Goal: Information Seeking & Learning: Learn about a topic

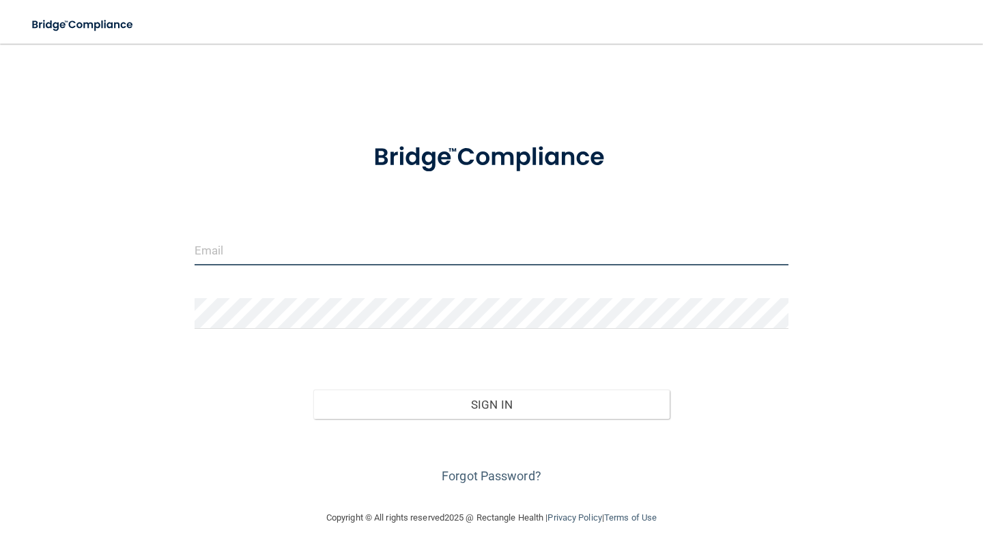
click at [255, 262] on input "email" at bounding box center [492, 250] width 594 height 31
type input "[PERSON_NAME][EMAIL_ADDRESS][DOMAIN_NAME]"
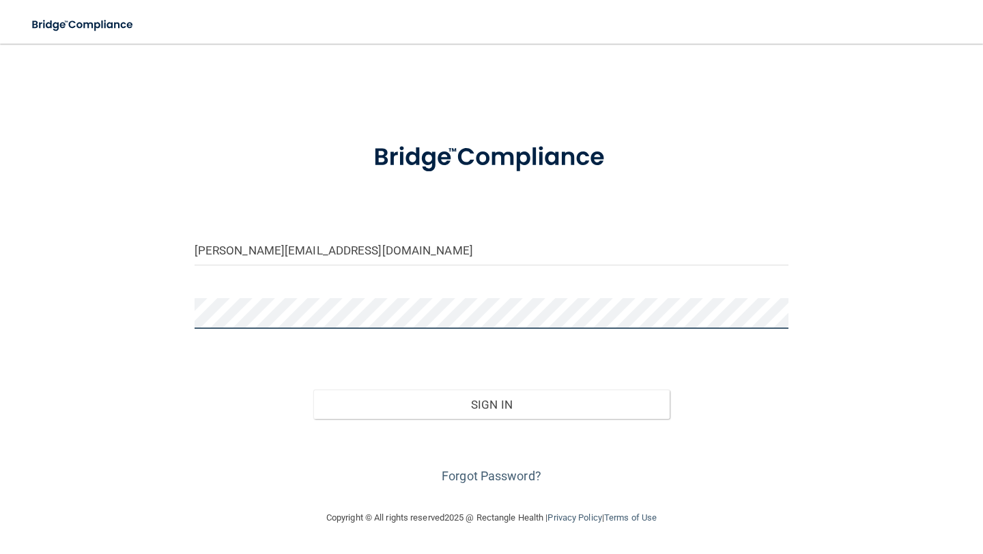
click at [313, 390] on button "Sign In" at bounding box center [491, 405] width 356 height 30
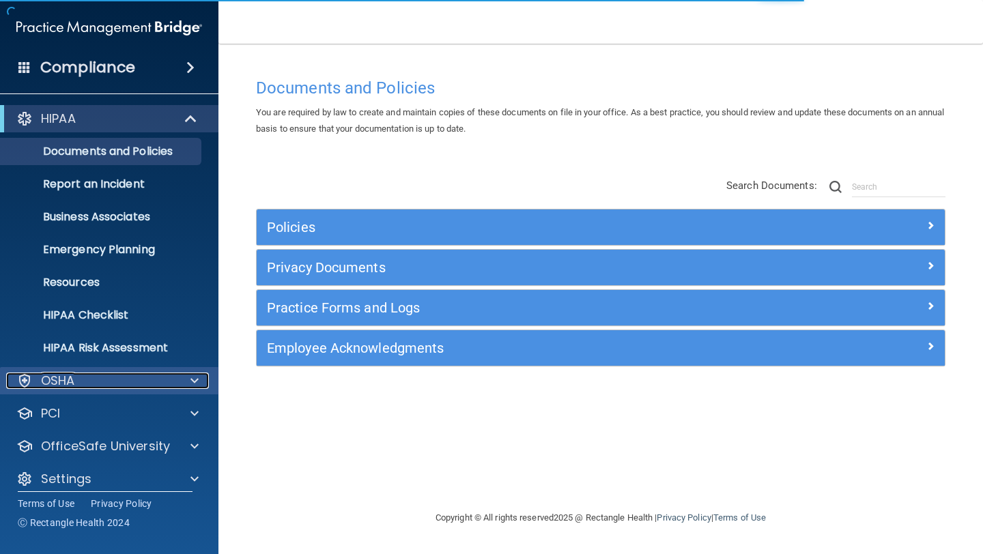
click at [81, 382] on div "OSHA" at bounding box center [90, 381] width 169 height 16
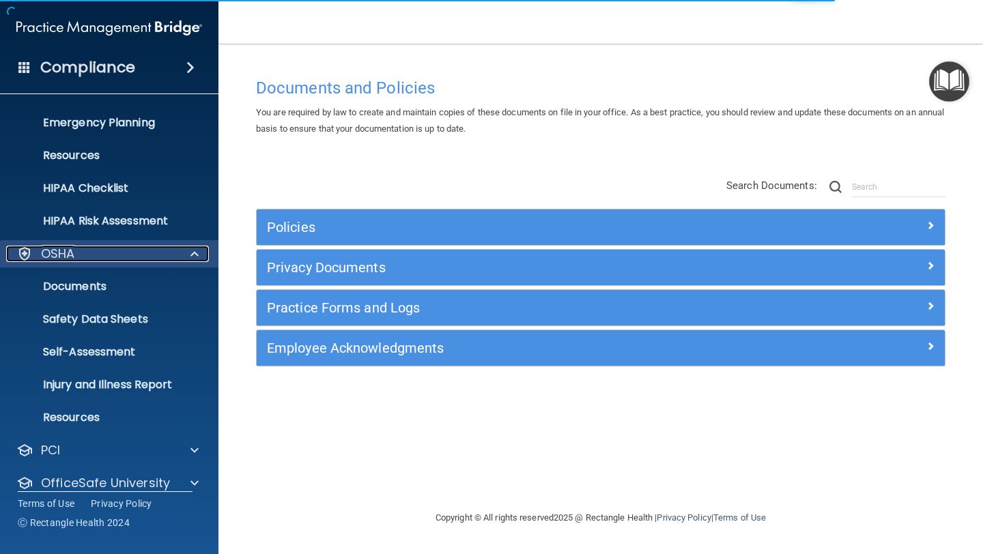
scroll to position [175, 0]
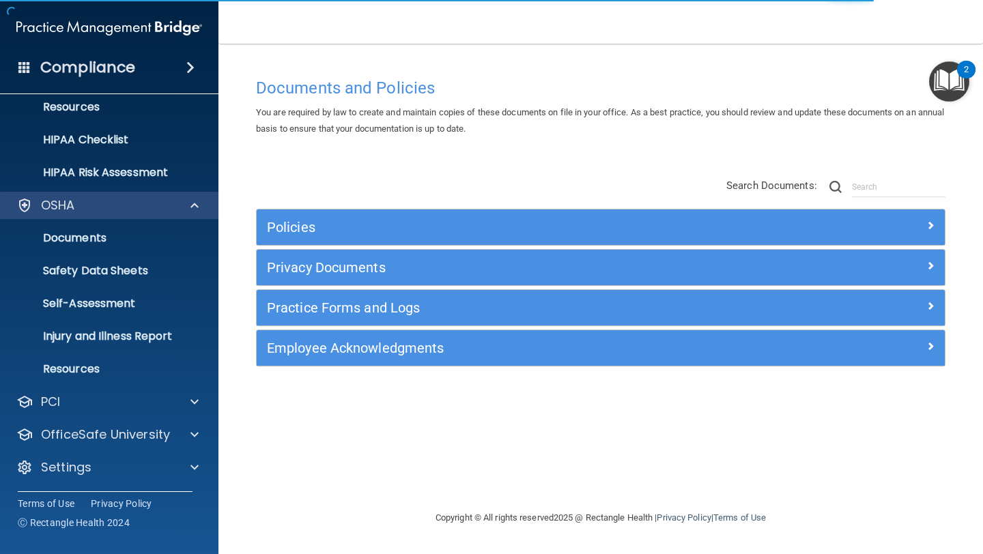
click at [106, 195] on div "OSHA" at bounding box center [109, 205] width 219 height 27
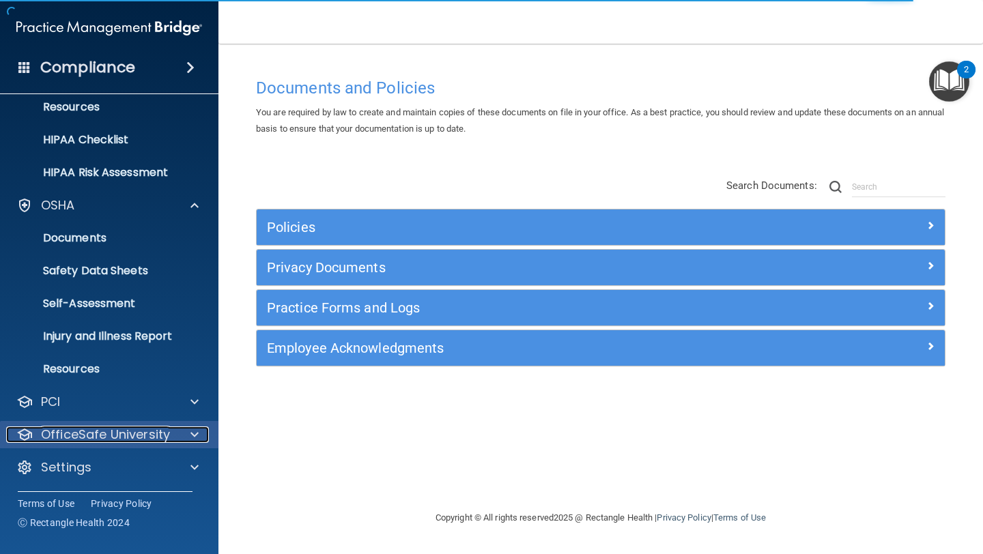
click at [91, 431] on p "OfficeSafe University" at bounding box center [105, 435] width 129 height 16
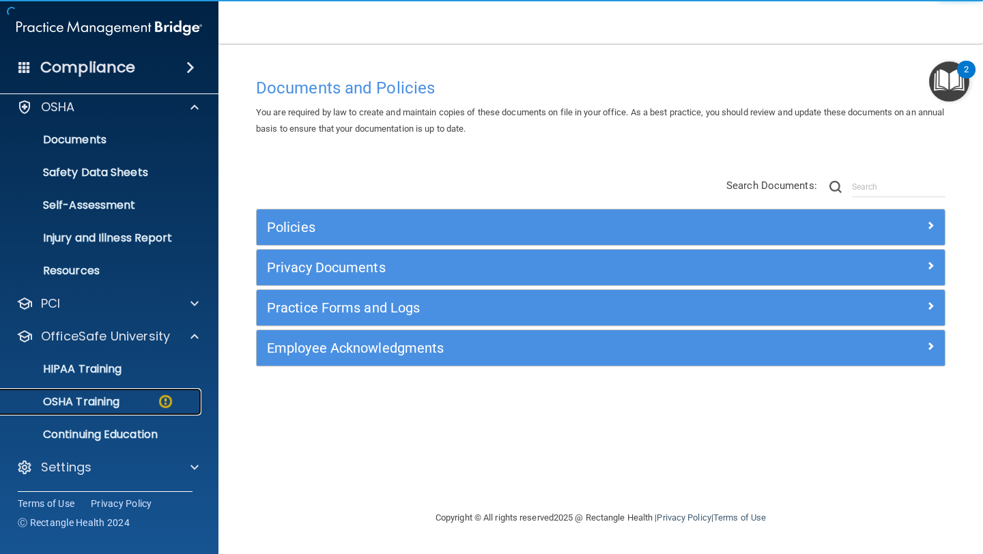
click at [100, 395] on p "OSHA Training" at bounding box center [64, 402] width 111 height 14
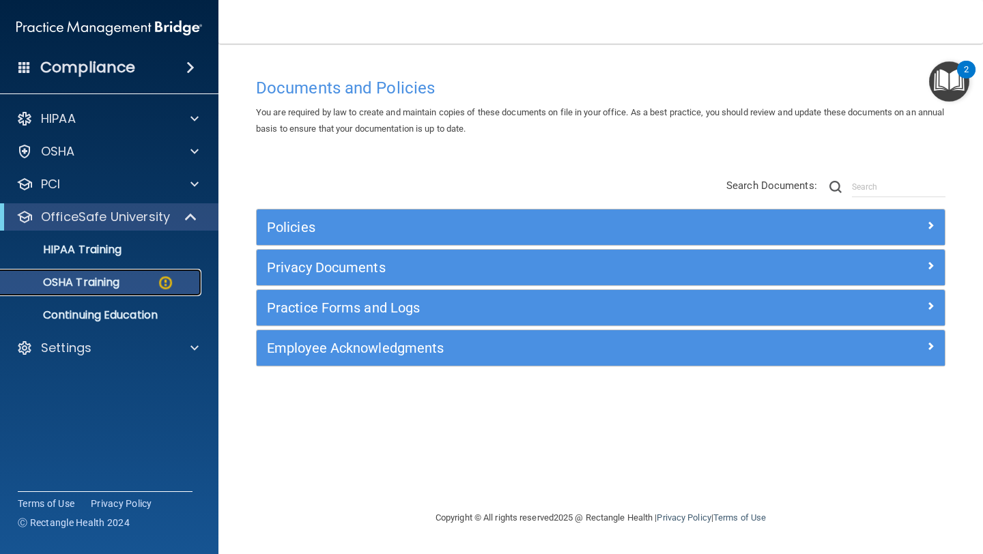
click at [93, 284] on p "OSHA Training" at bounding box center [64, 283] width 111 height 14
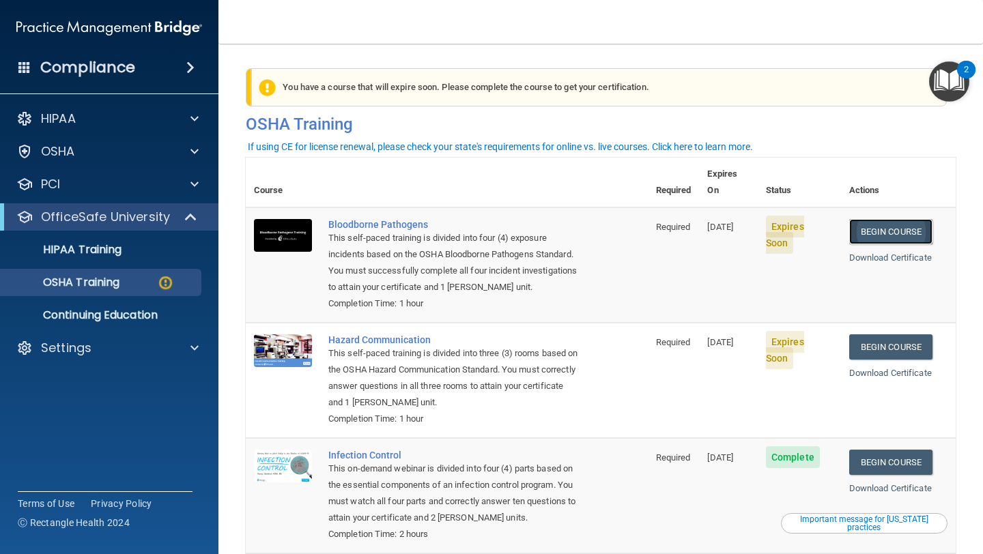
click at [888, 225] on link "Begin Course" at bounding box center [890, 231] width 83 height 25
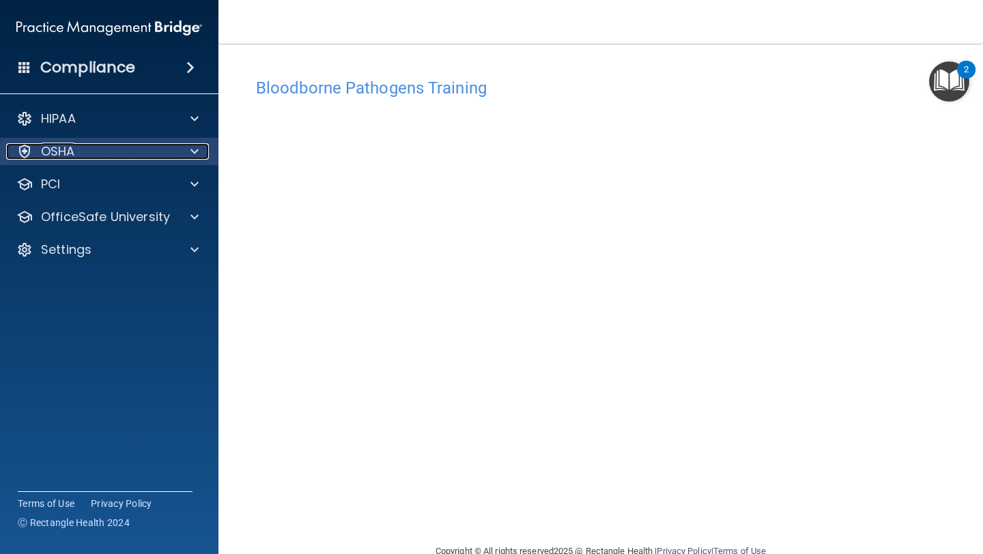
click at [143, 158] on div "OSHA" at bounding box center [90, 151] width 169 height 16
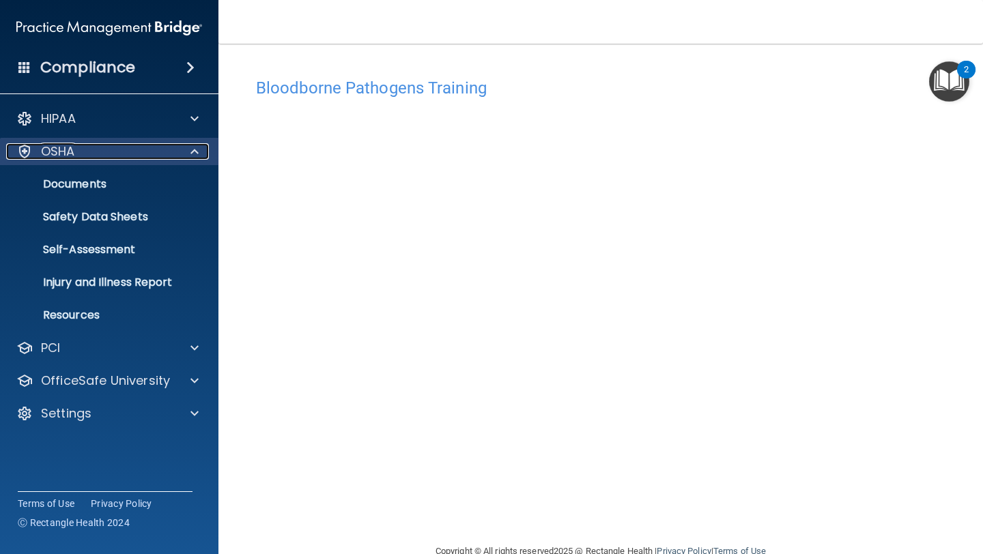
click at [139, 154] on div "OSHA" at bounding box center [90, 151] width 169 height 16
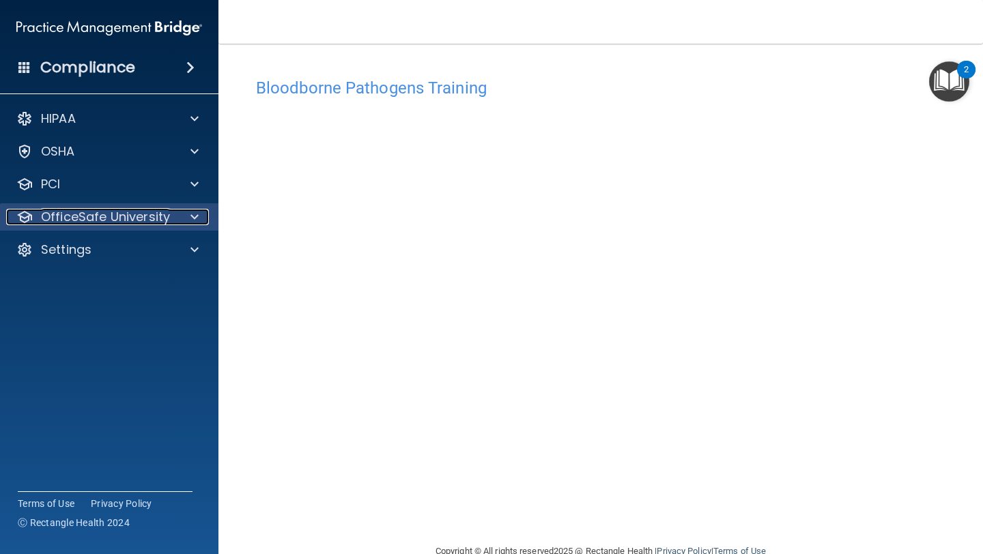
click at [104, 210] on p "OfficeSafe University" at bounding box center [105, 217] width 129 height 16
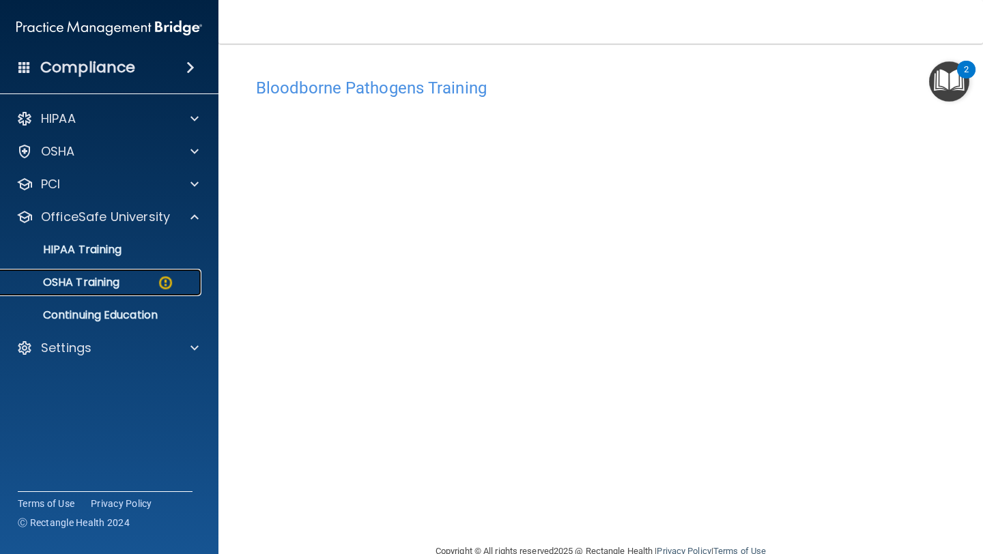
click at [83, 280] on p "OSHA Training" at bounding box center [64, 283] width 111 height 14
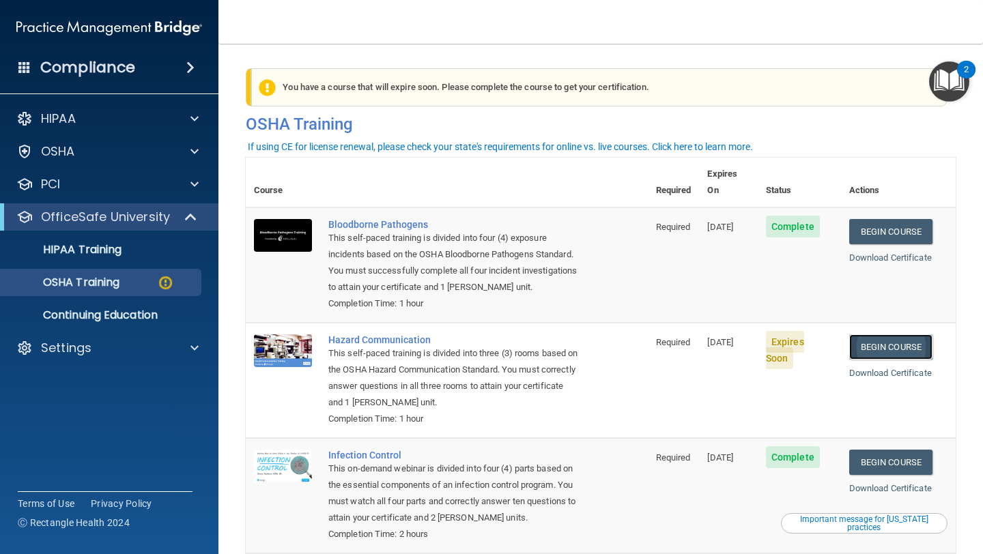
click at [897, 340] on link "Begin Course" at bounding box center [890, 347] width 83 height 25
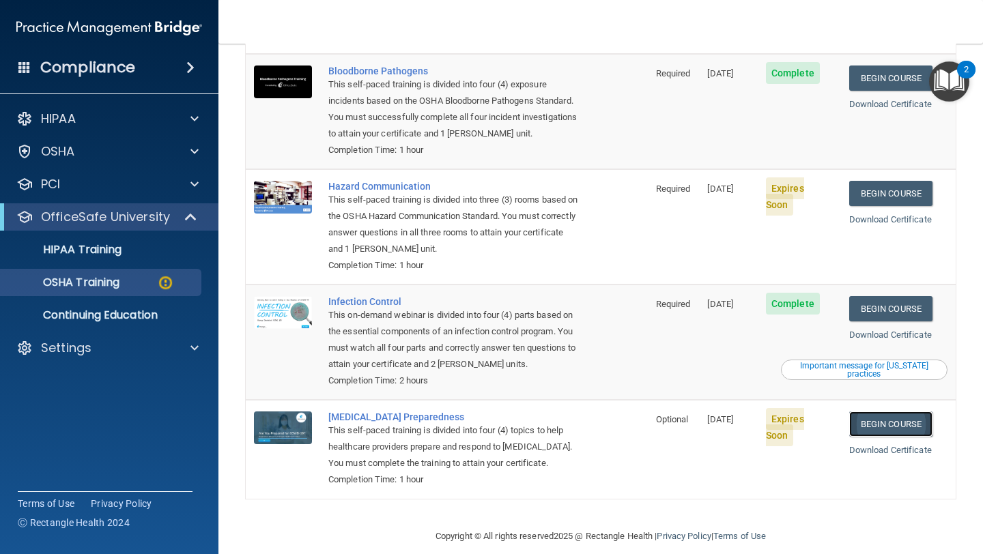
click at [888, 412] on link "Begin Course" at bounding box center [890, 424] width 83 height 25
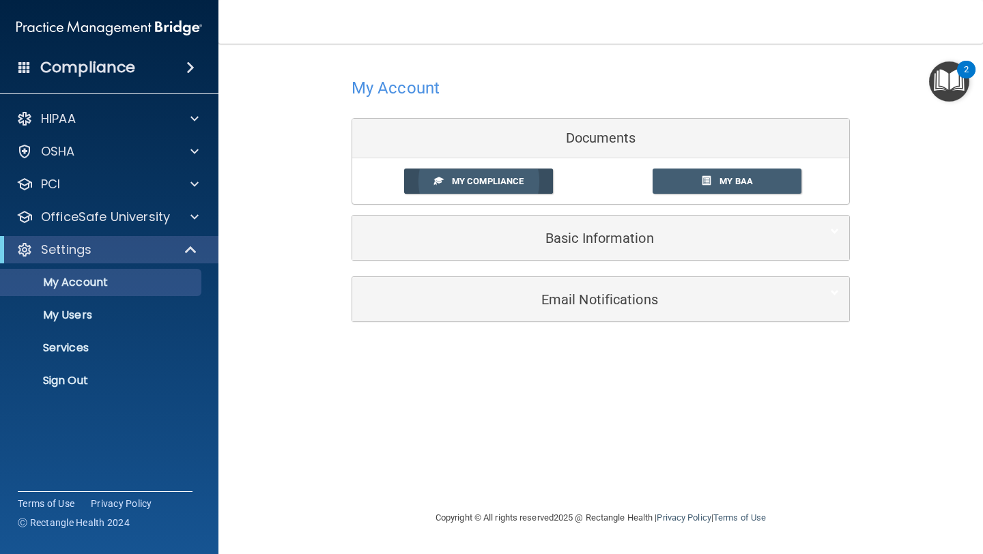
click at [511, 180] on span "My Compliance" at bounding box center [488, 181] width 72 height 10
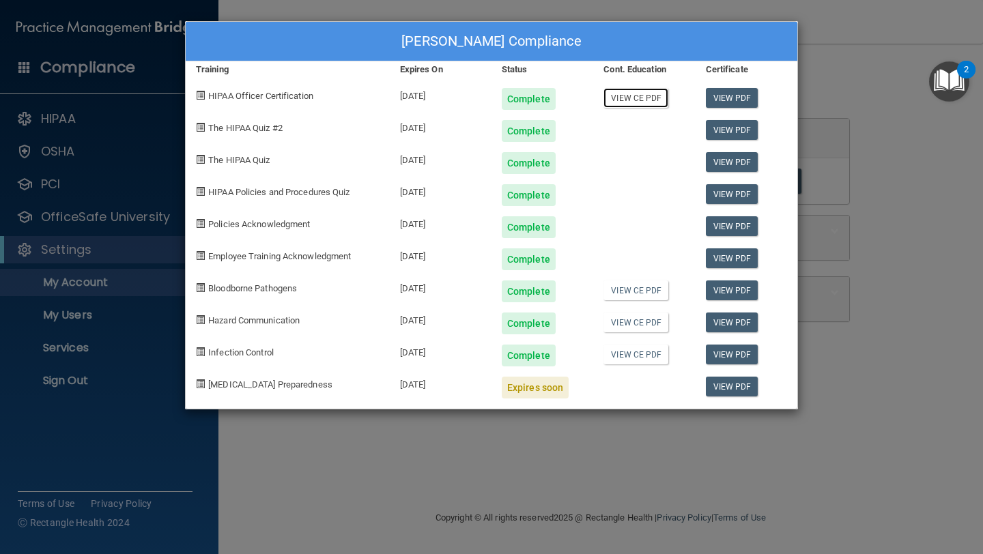
click at [644, 99] on link "View CE PDF" at bounding box center [636, 98] width 65 height 20
click at [896, 165] on div "[PERSON_NAME] Compliance Training Expires On Status Cont. Education Certificate…" at bounding box center [491, 277] width 983 height 554
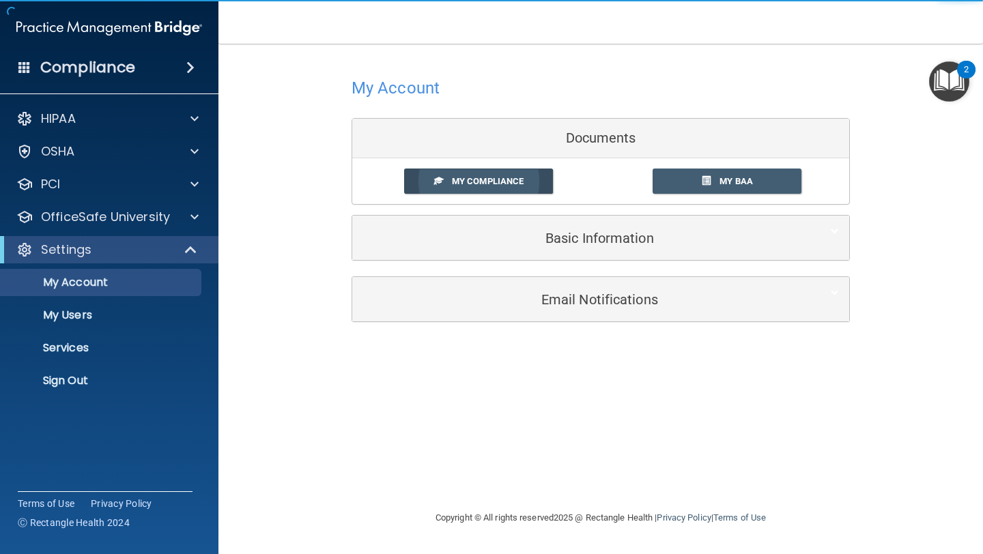
click at [518, 181] on span "My Compliance" at bounding box center [488, 181] width 72 height 10
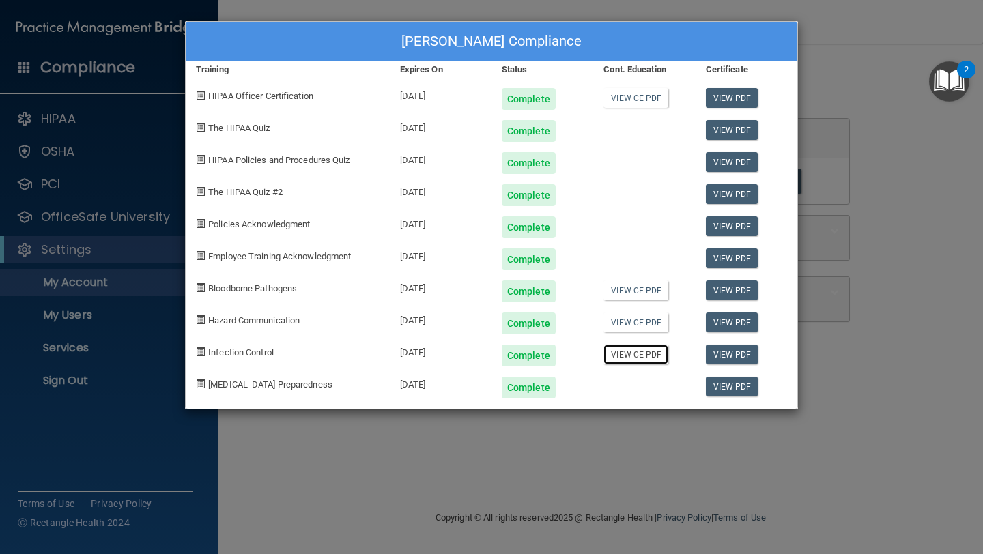
click at [645, 358] on link "View CE PDF" at bounding box center [636, 355] width 65 height 20
click at [636, 322] on link "View CE PDF" at bounding box center [636, 323] width 65 height 20
click at [627, 292] on link "View CE PDF" at bounding box center [636, 291] width 65 height 20
click at [892, 35] on div "Sarah Lynch's Compliance Training Expires On Status Cont. Education Certificate…" at bounding box center [491, 277] width 983 height 554
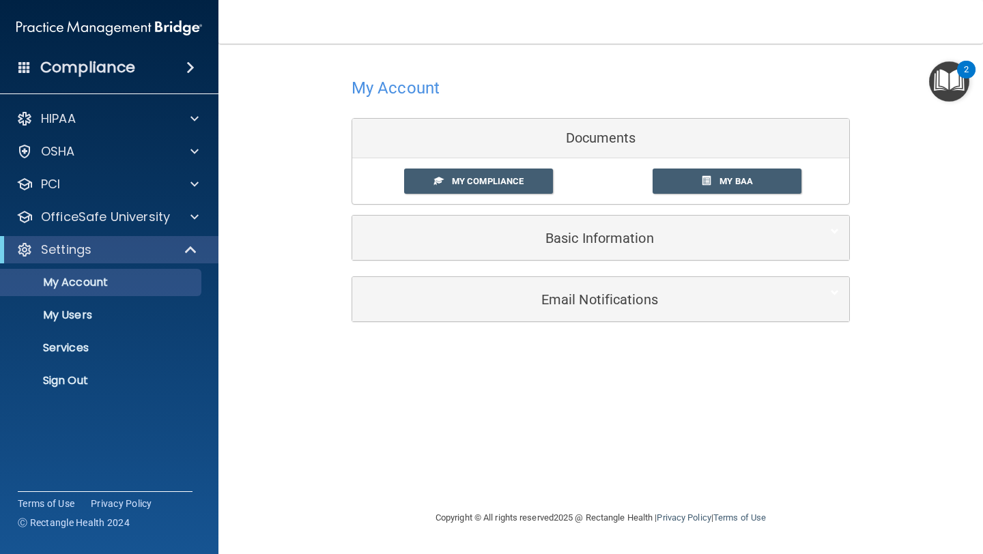
click at [882, 79] on div "My Account Documents My Compliance My Compliance My BAA Basic Information Full …" at bounding box center [601, 197] width 710 height 281
click at [866, 89] on div "My Account Documents My Compliance My Compliance My BAA Basic Information Full …" at bounding box center [601, 197] width 710 height 281
click at [914, 100] on div "My Account Documents My Compliance My Compliance My BAA Basic Information Full …" at bounding box center [601, 197] width 710 height 281
click at [920, 273] on div "My Account Documents My Compliance My Compliance My BAA Basic Information Full …" at bounding box center [601, 197] width 710 height 281
click at [563, 70] on div "My Account Documents My Compliance My Compliance My BAA Basic Information Full …" at bounding box center [601, 166] width 498 height 219
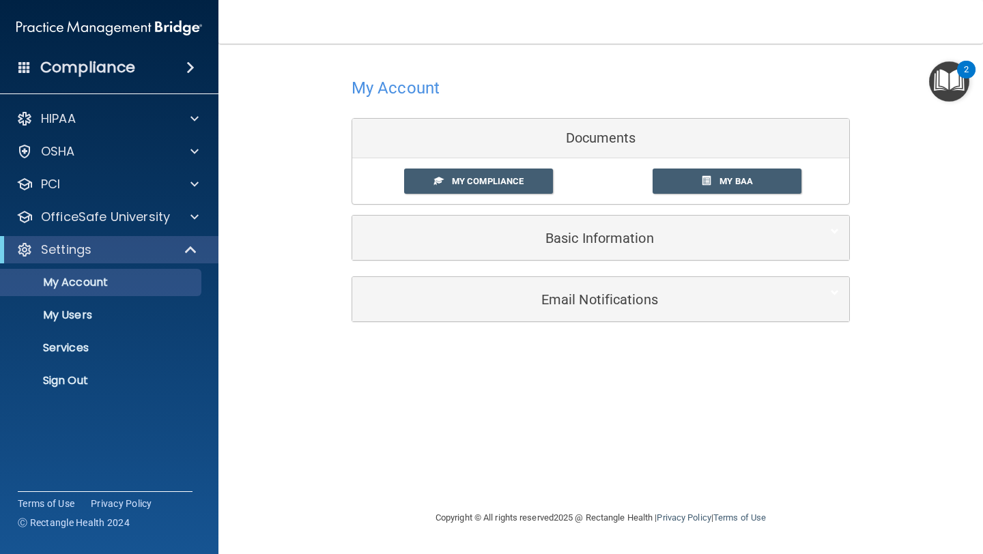
click at [337, 95] on div "My Account Documents My Compliance My Compliance My BAA Basic Information Full …" at bounding box center [601, 197] width 710 height 281
click at [943, 213] on div "My Account Documents My Compliance My Compliance My BAA Basic Information Full …" at bounding box center [601, 197] width 710 height 281
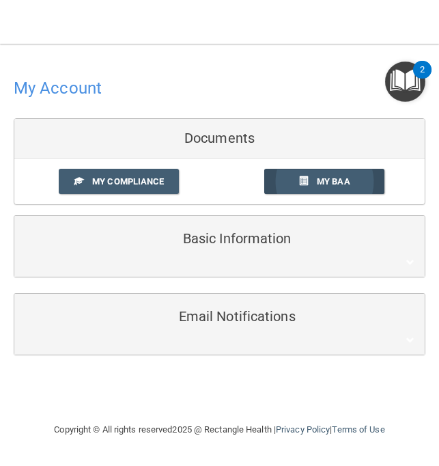
click at [315, 183] on link "My BAA" at bounding box center [324, 181] width 120 height 25
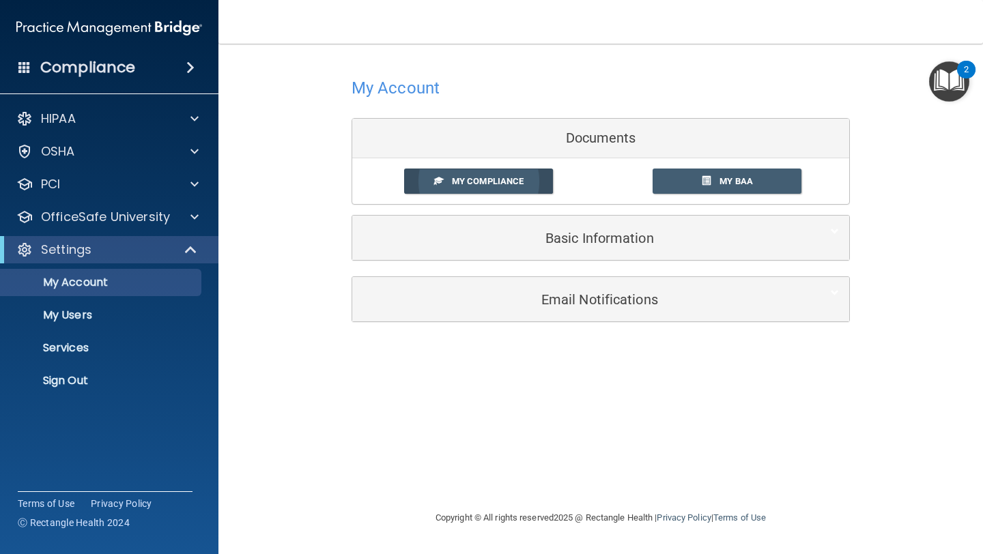
click at [520, 180] on span "My Compliance" at bounding box center [488, 181] width 72 height 10
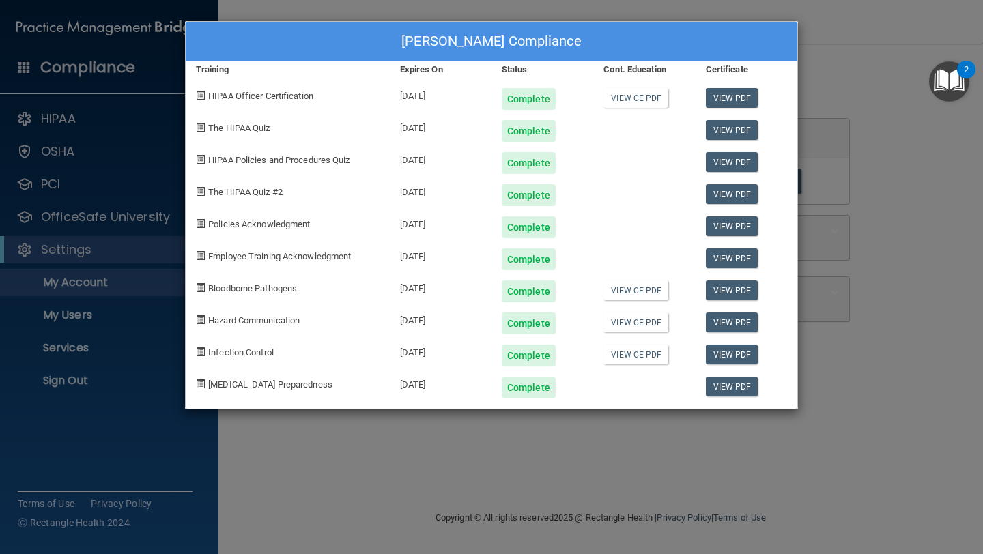
click at [923, 273] on div "Sarah Lynch's Compliance Training Expires On Status Cont. Education Certificate…" at bounding box center [491, 277] width 983 height 554
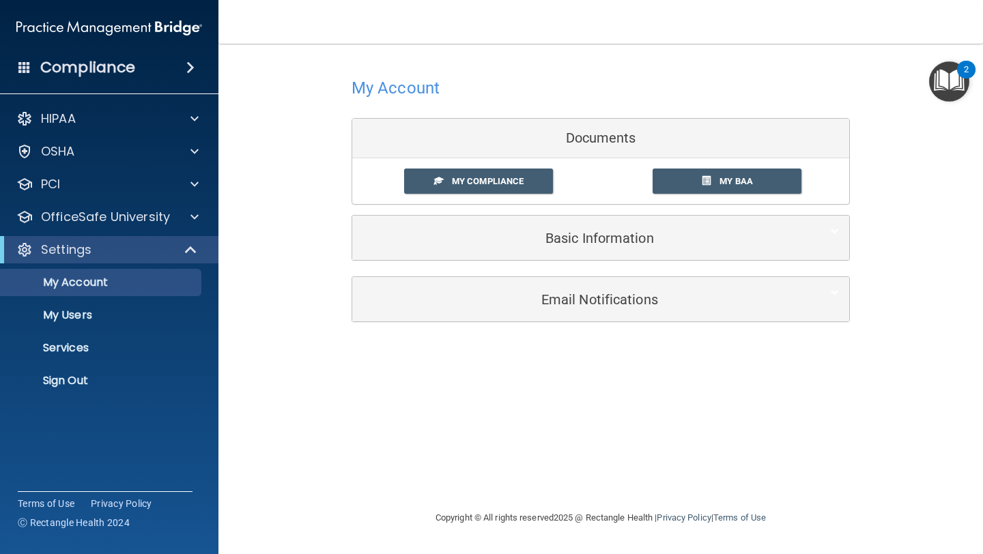
click at [150, 71] on div "Compliance" at bounding box center [109, 68] width 218 height 30
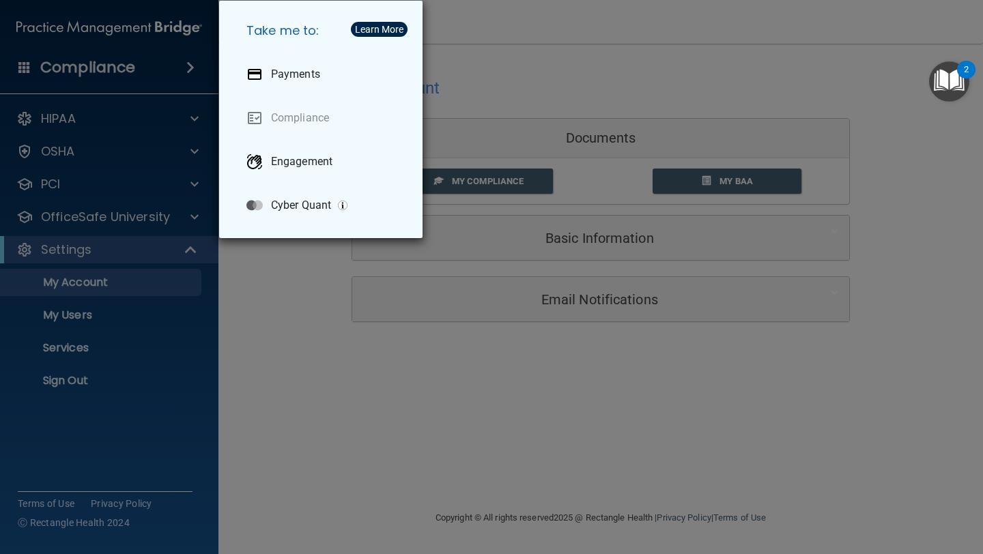
click at [150, 71] on div "Take me to: Payments Compliance Engagement Cyber Quant" at bounding box center [491, 277] width 983 height 554
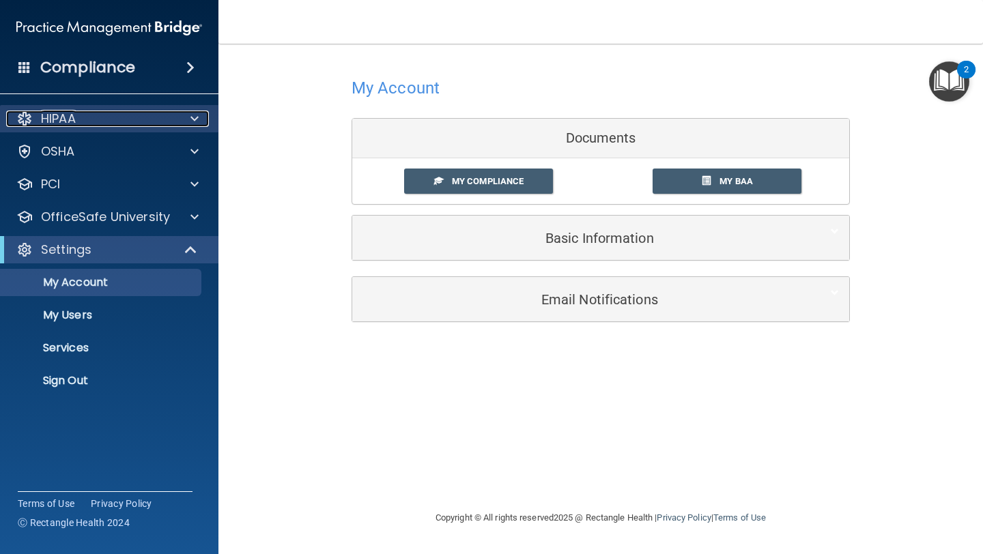
click at [118, 119] on div "HIPAA" at bounding box center [90, 119] width 169 height 16
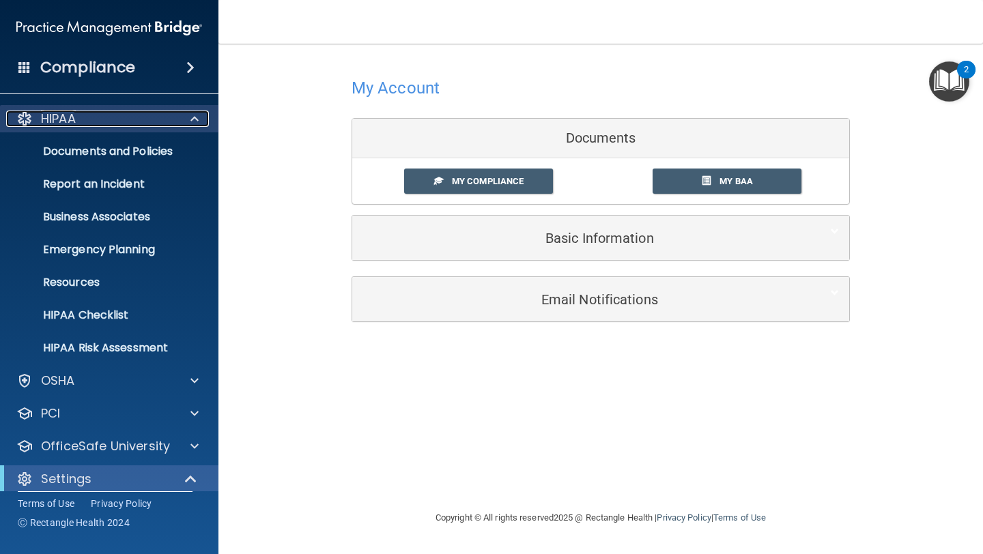
click at [118, 119] on div "HIPAA" at bounding box center [90, 119] width 169 height 16
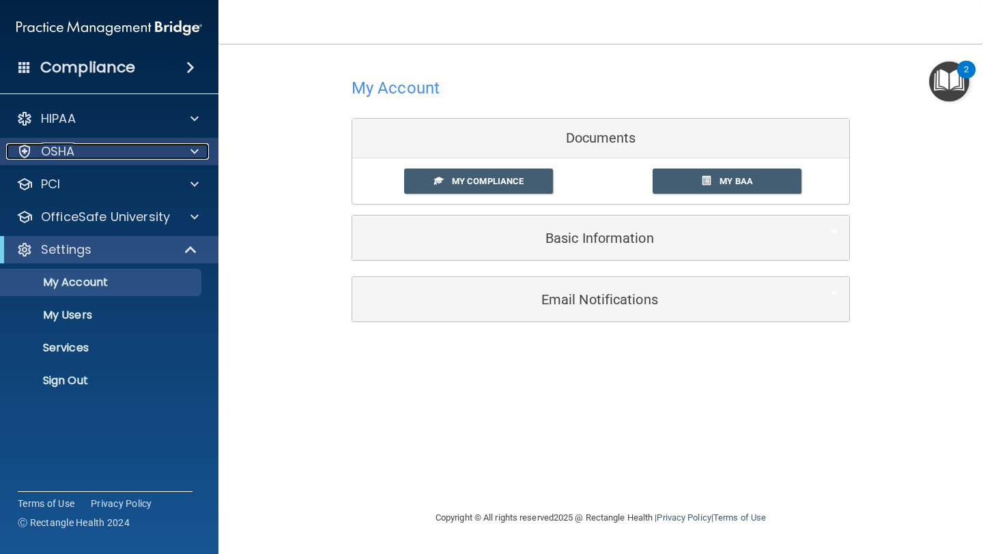
click at [113, 154] on div "OSHA" at bounding box center [90, 151] width 169 height 16
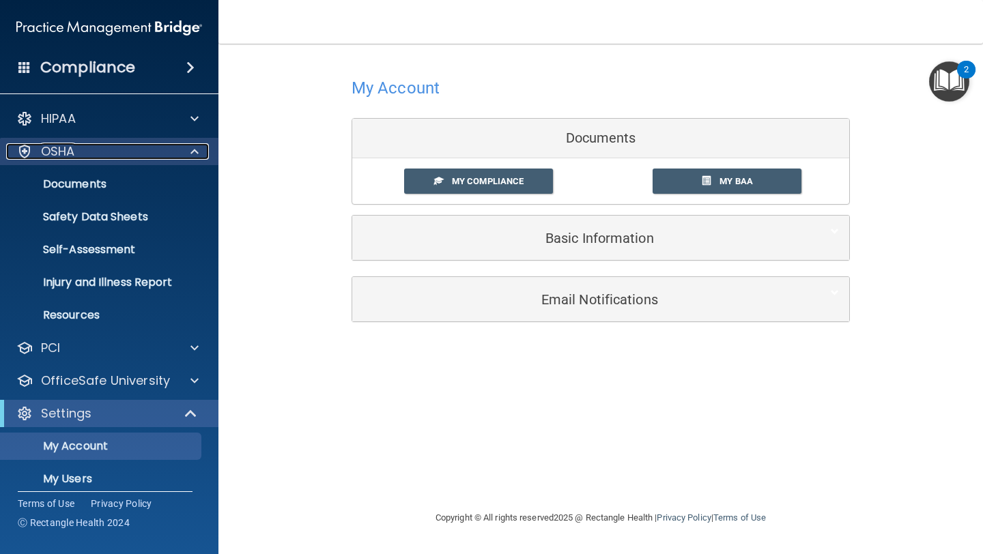
click at [113, 154] on div "OSHA" at bounding box center [90, 151] width 169 height 16
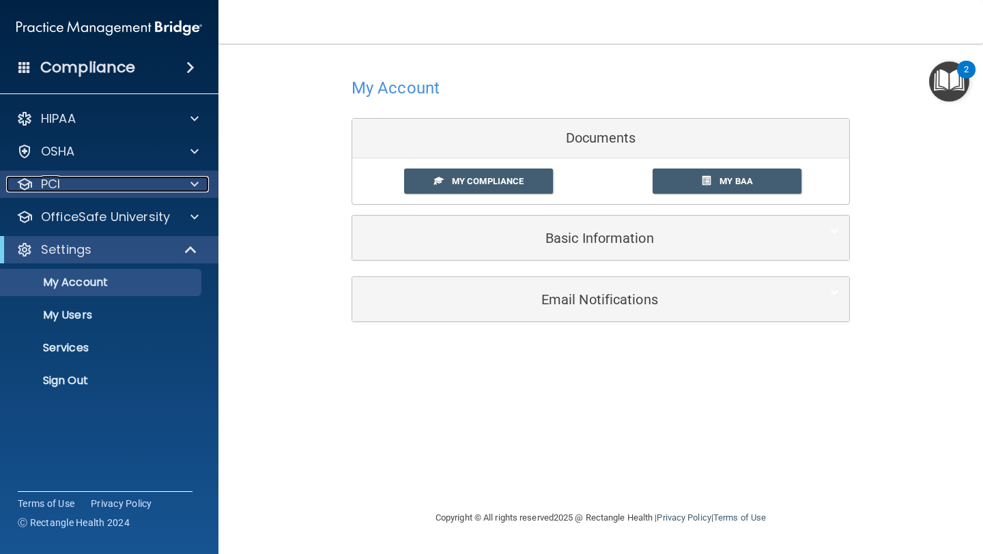
click at [108, 187] on div "PCI" at bounding box center [90, 184] width 169 height 16
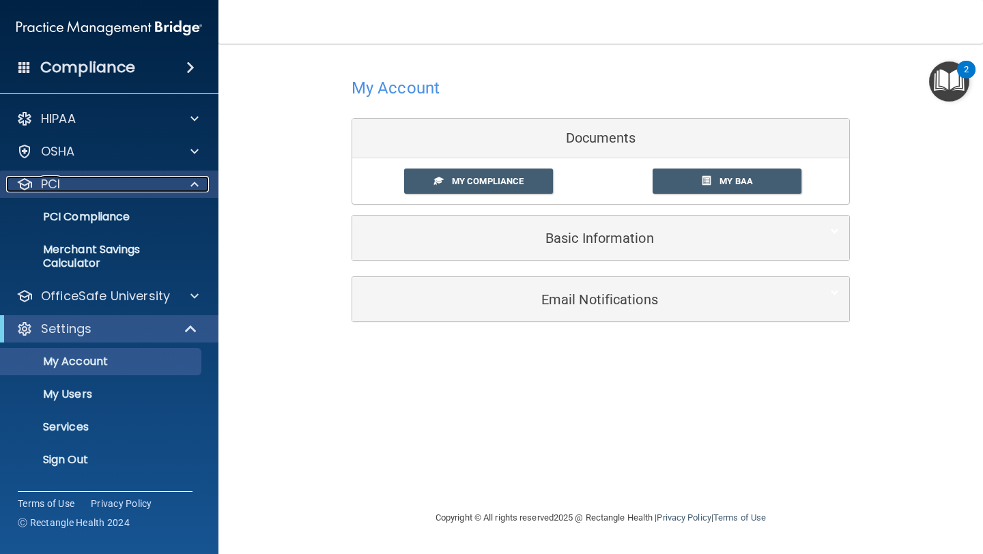
click at [108, 187] on div "PCI" at bounding box center [90, 184] width 169 height 16
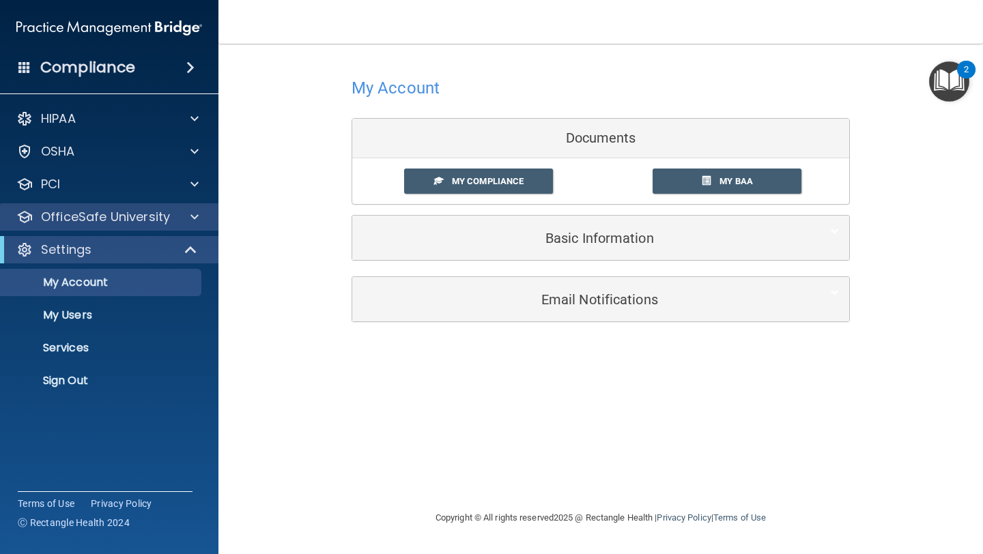
click at [102, 208] on div "OfficeSafe University" at bounding box center [109, 216] width 219 height 27
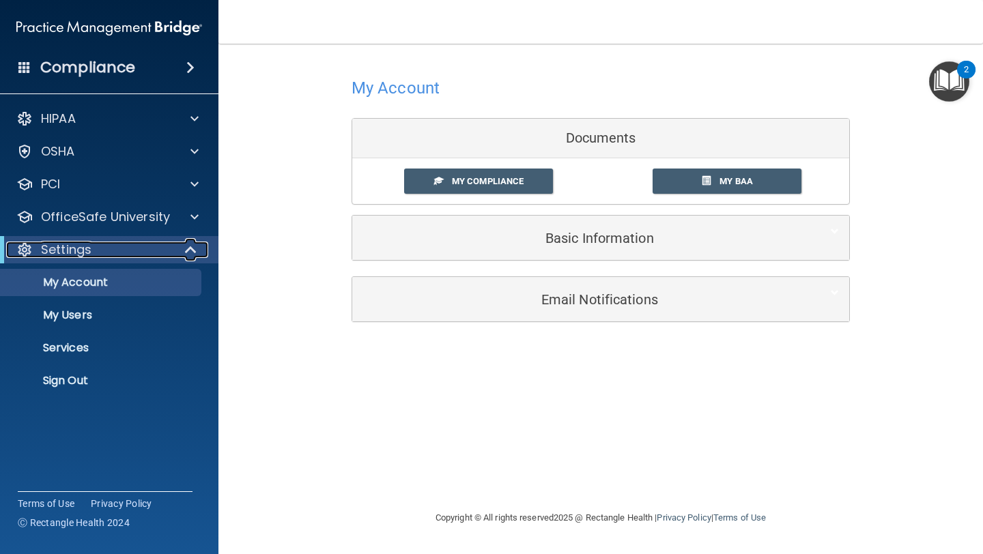
click at [130, 247] on div "Settings" at bounding box center [90, 250] width 169 height 16
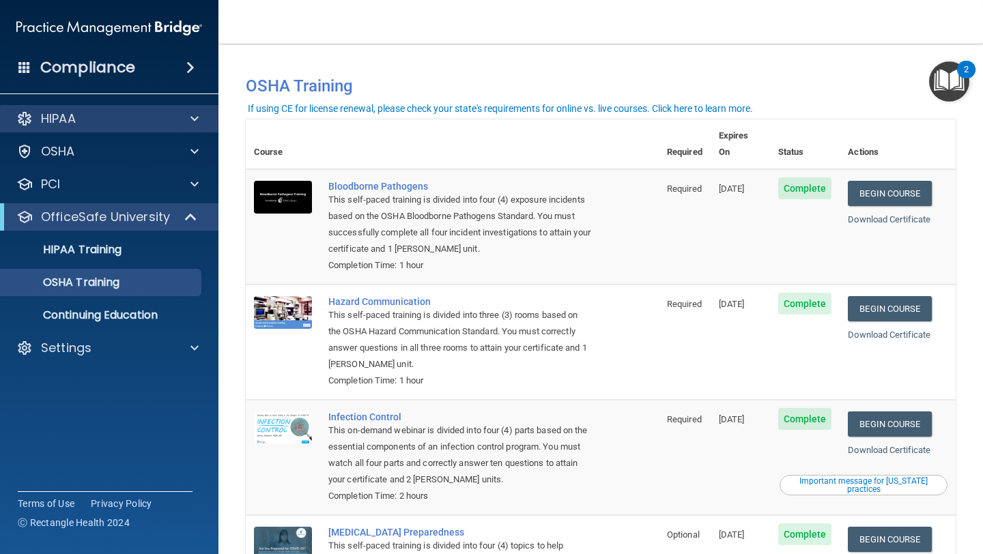
click at [81, 127] on div "HIPAA" at bounding box center [109, 118] width 219 height 27
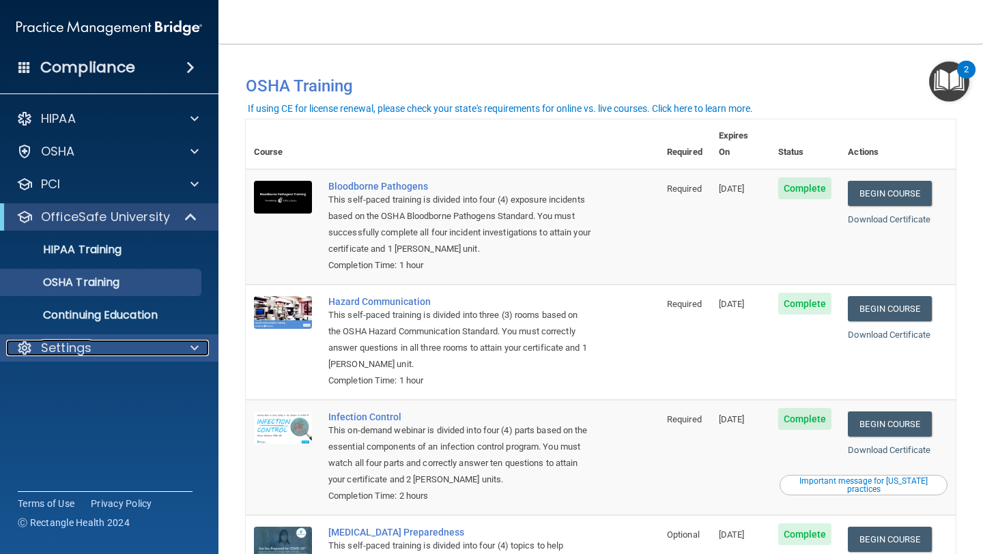
click at [90, 350] on p "Settings" at bounding box center [66, 348] width 51 height 16
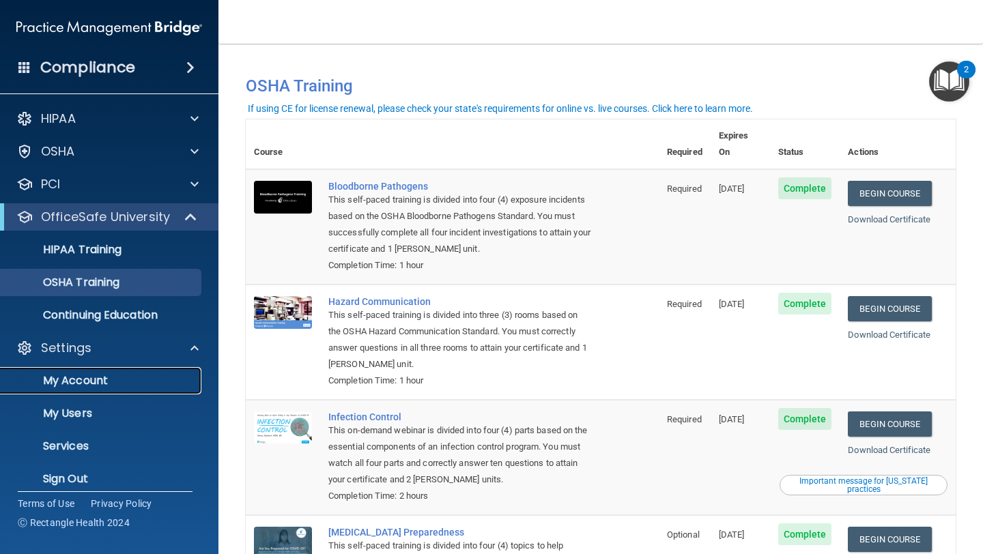
click at [76, 384] on p "My Account" at bounding box center [102, 381] width 186 height 14
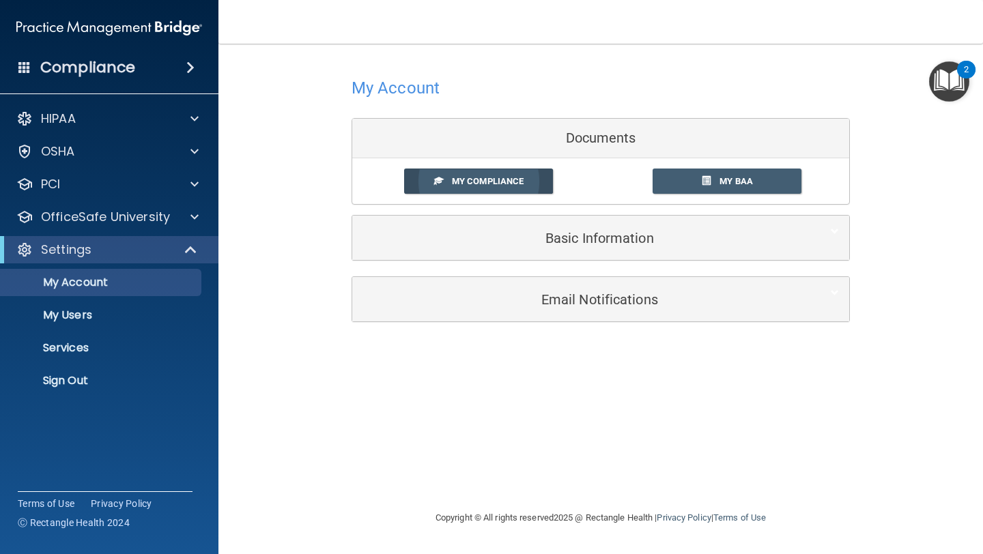
click at [512, 186] on span "My Compliance" at bounding box center [488, 181] width 72 height 10
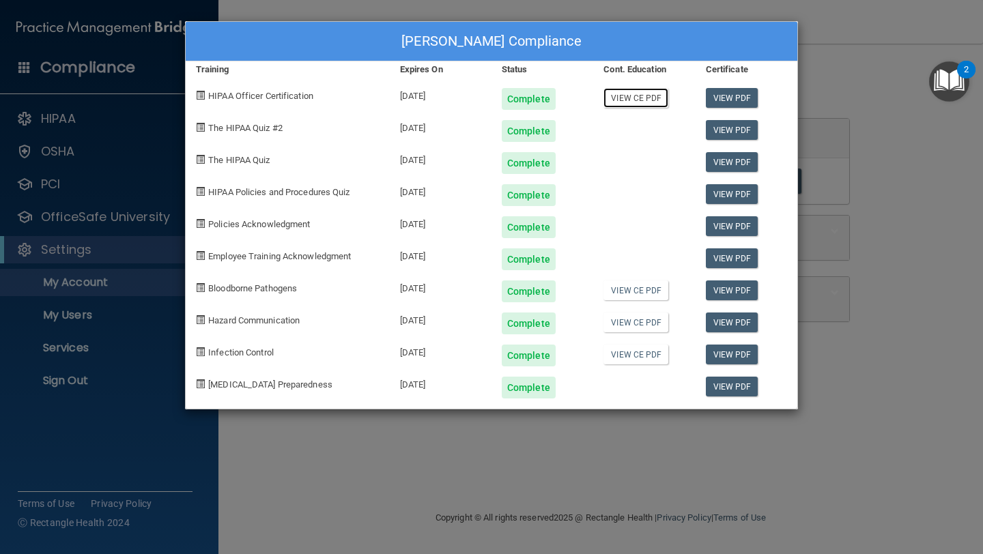
click at [633, 100] on link "View CE PDF" at bounding box center [636, 98] width 65 height 20
click at [863, 138] on div "[PERSON_NAME] Compliance Training Expires On Status Cont. Education Certificate…" at bounding box center [491, 277] width 983 height 554
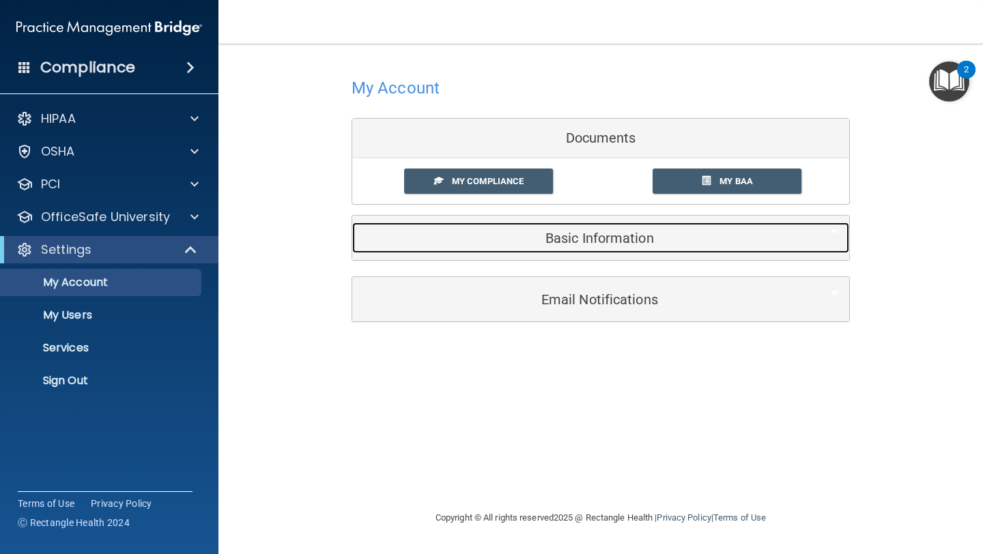
click at [684, 237] on h5 "Basic Information" at bounding box center [580, 238] width 435 height 15
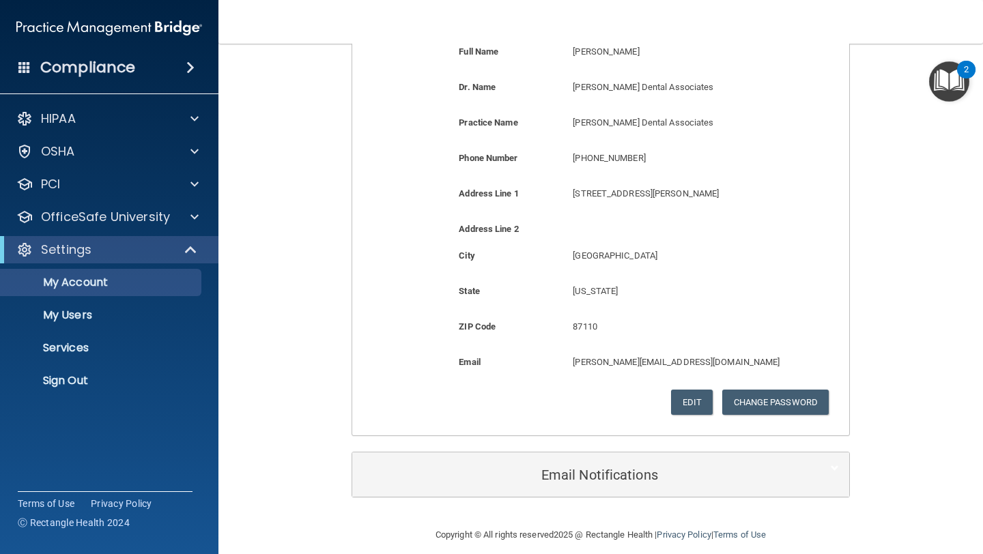
scroll to position [251, 0]
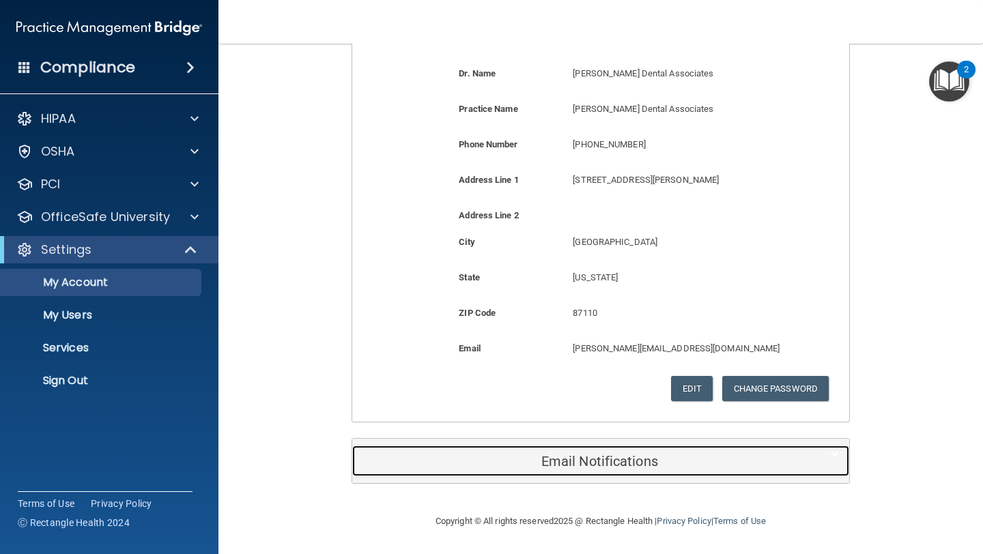
click at [563, 450] on div "Email Notifications" at bounding box center [579, 461] width 455 height 31
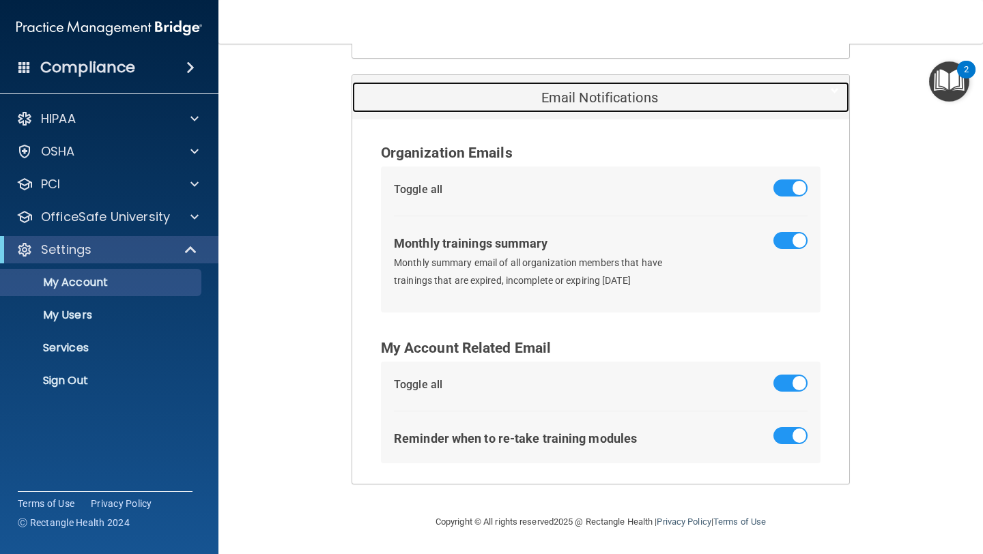
scroll to position [0, 0]
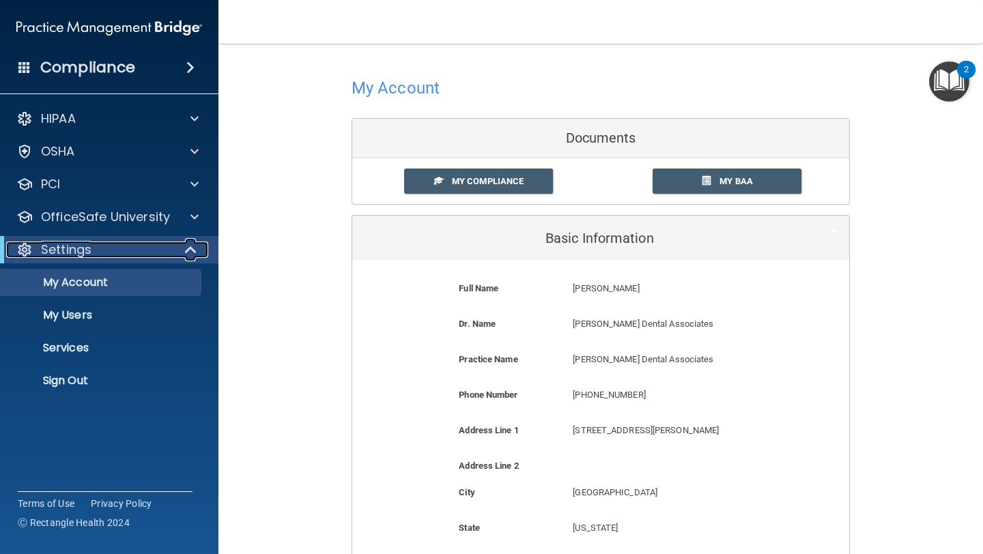
click at [106, 254] on div "Settings" at bounding box center [90, 250] width 169 height 16
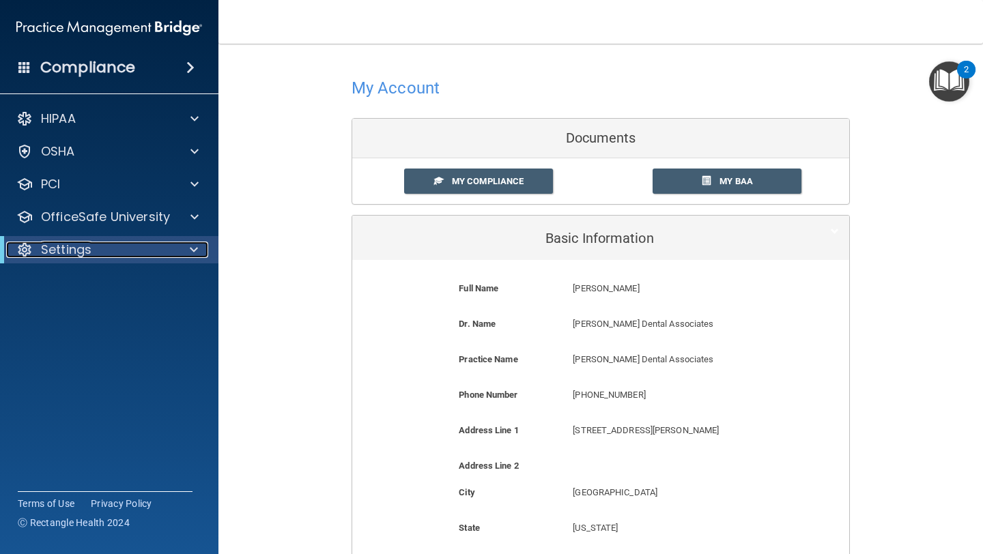
click at [106, 254] on div "Settings" at bounding box center [90, 250] width 169 height 16
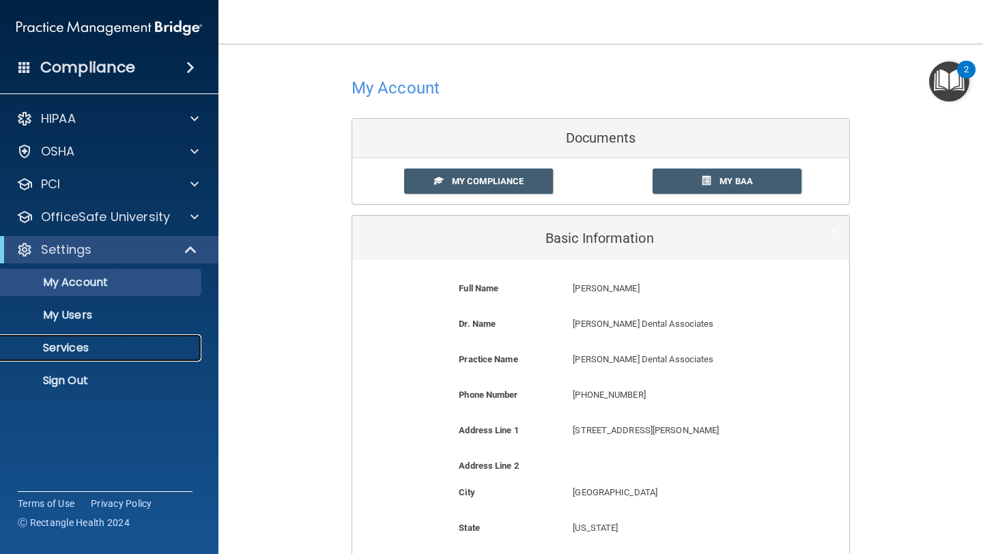
click at [74, 345] on p "Services" at bounding box center [102, 348] width 186 height 14
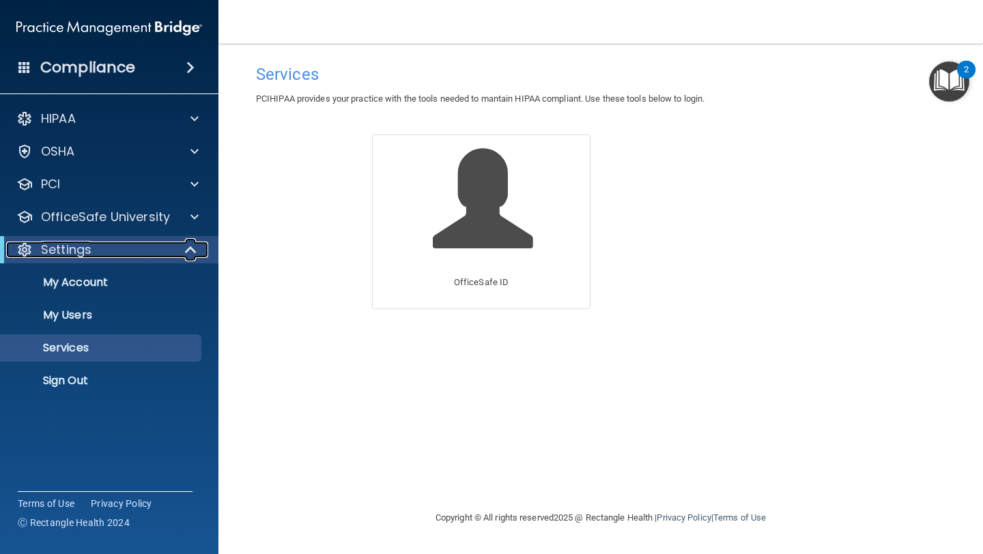
click at [94, 246] on div "Settings" at bounding box center [90, 250] width 169 height 16
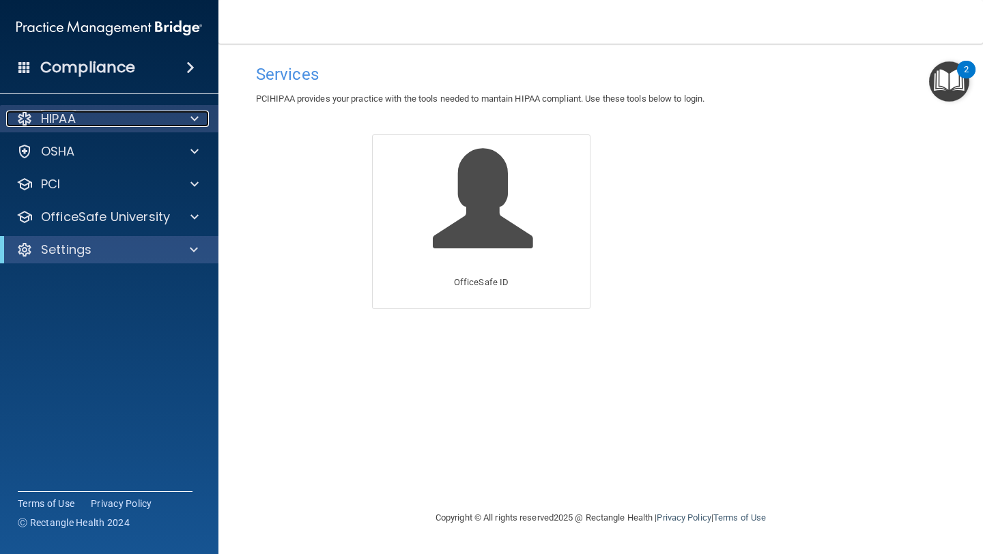
click at [93, 111] on div "HIPAA" at bounding box center [90, 119] width 169 height 16
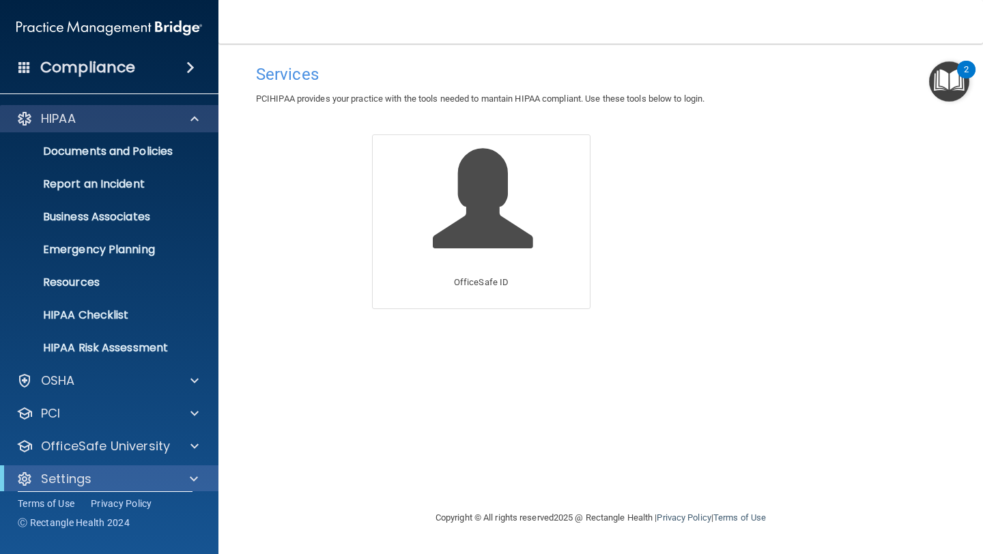
click at [91, 109] on div "HIPAA" at bounding box center [109, 118] width 219 height 27
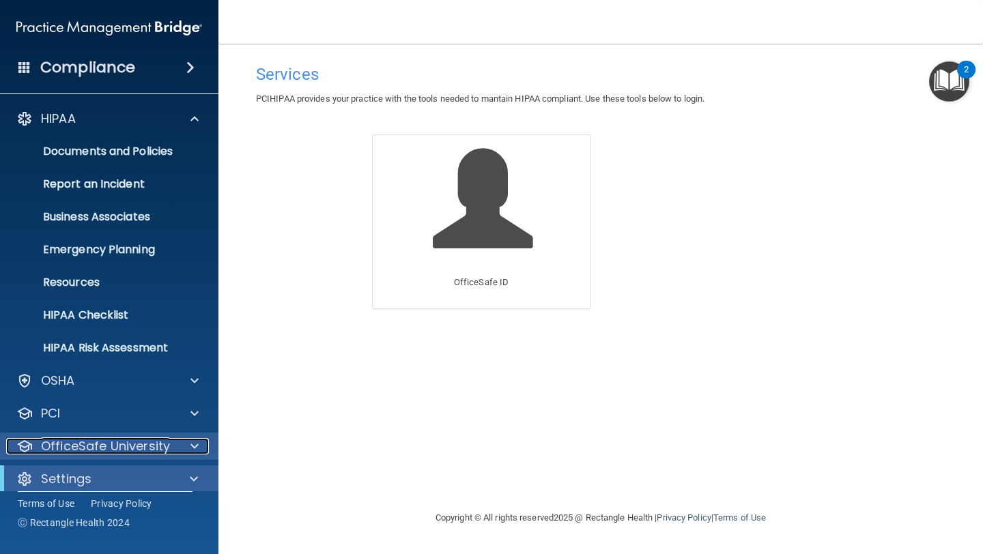
click at [68, 442] on p "OfficeSafe University" at bounding box center [105, 446] width 129 height 16
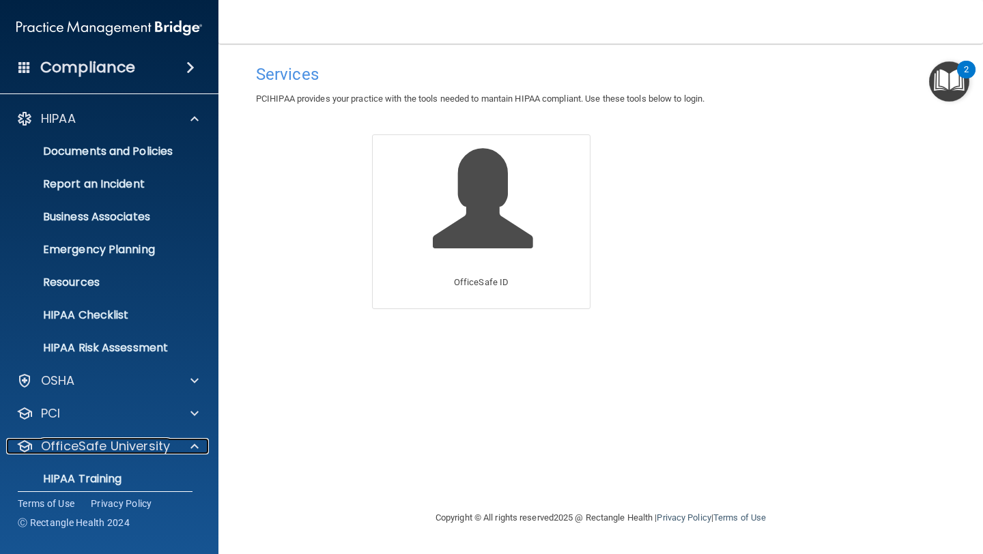
scroll to position [111, 0]
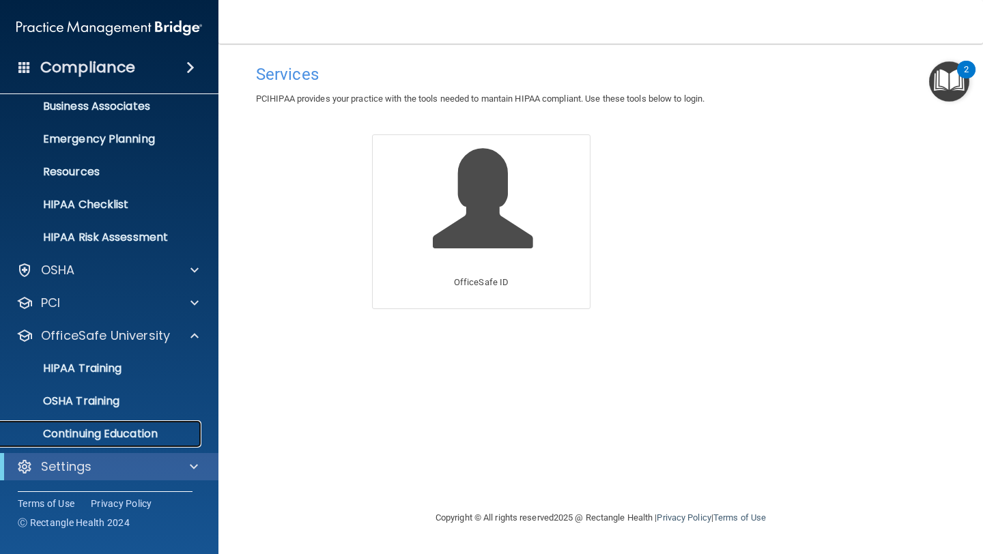
click at [103, 440] on p "Continuing Education" at bounding box center [102, 434] width 186 height 14
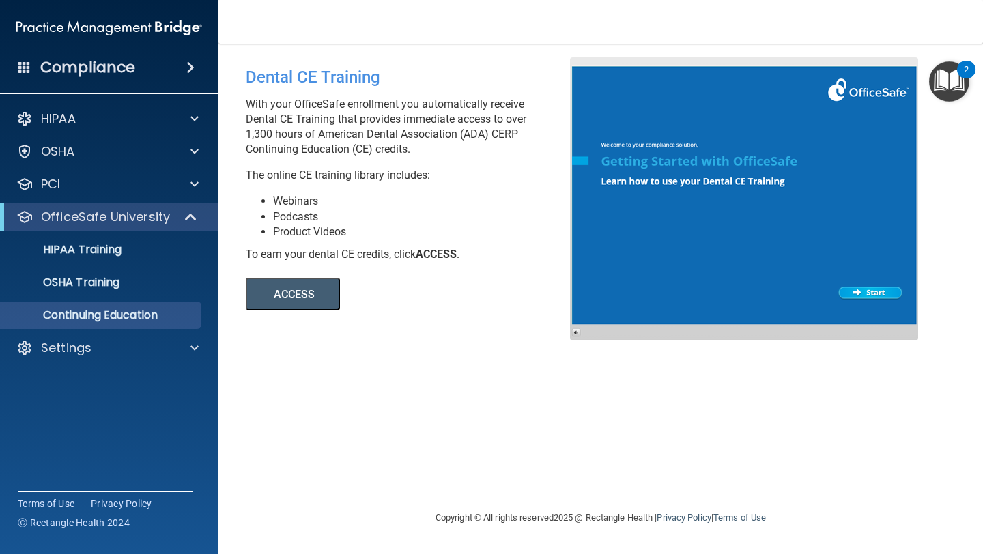
click at [298, 296] on button "ACCESS" at bounding box center [293, 294] width 94 height 33
